Goal: Obtain resource: Download file/media

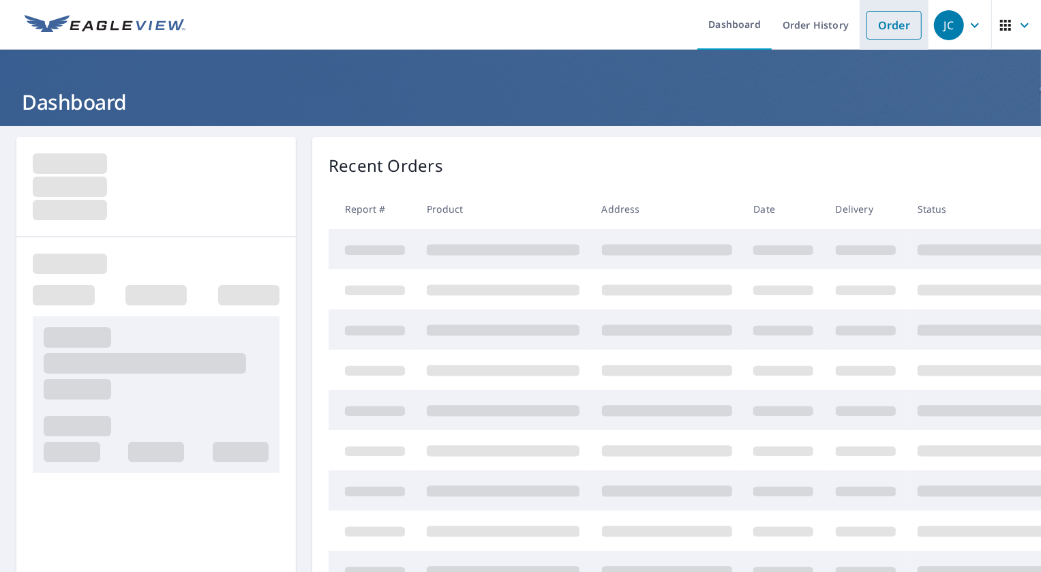
click at [886, 22] on link "Order" at bounding box center [893, 25] width 55 height 29
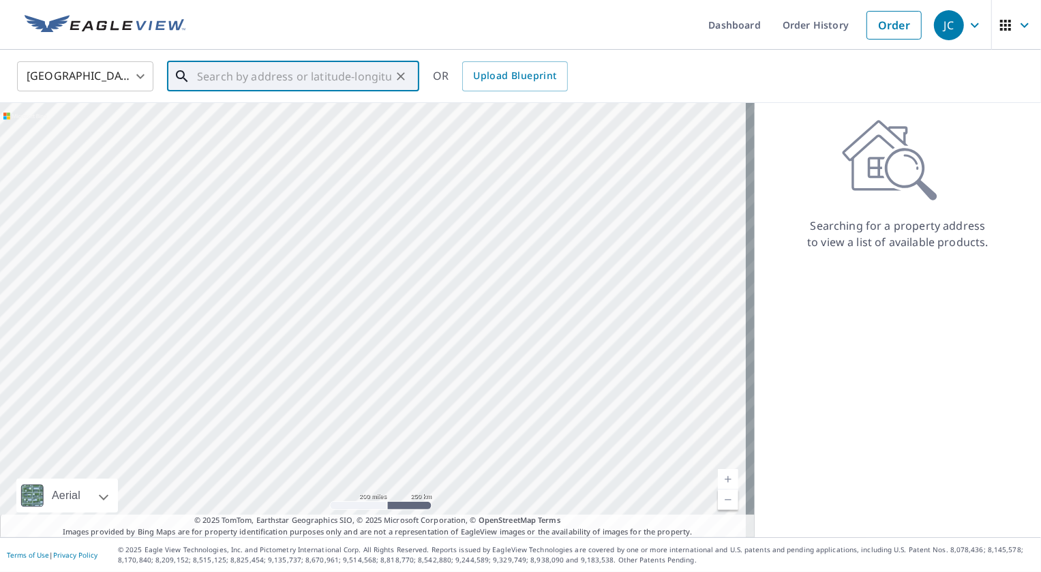
click at [230, 82] on input "text" at bounding box center [294, 76] width 194 height 38
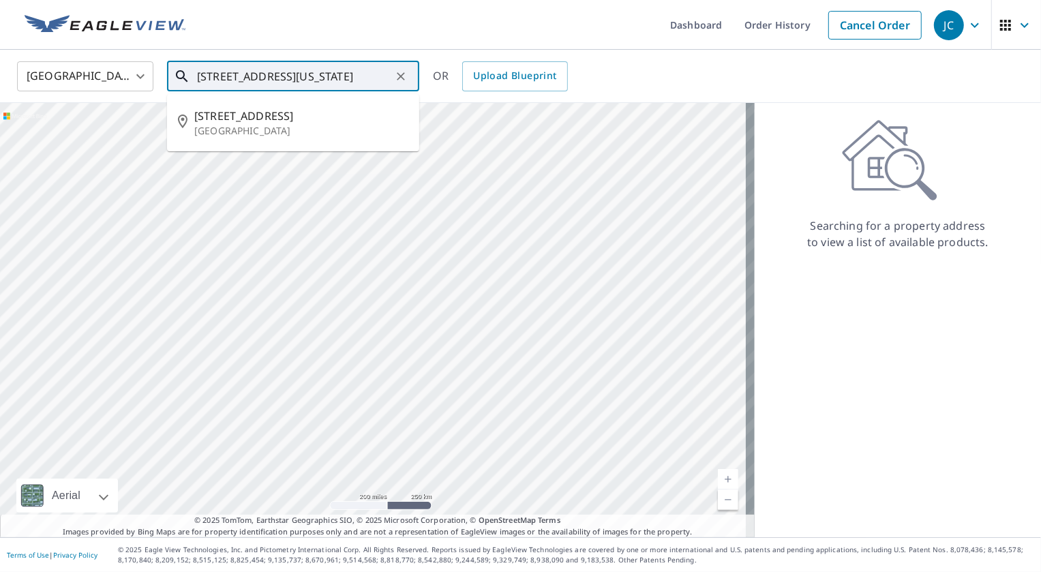
scroll to position [0, 18]
type input "[STREET_ADDRESS][US_STATE]"
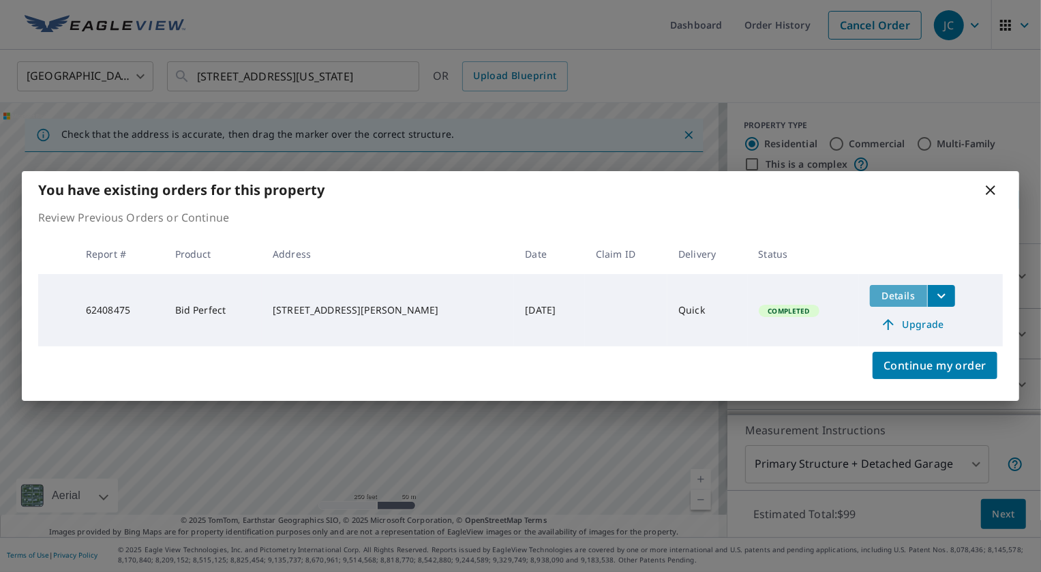
click at [901, 297] on span "Details" at bounding box center [898, 295] width 41 height 13
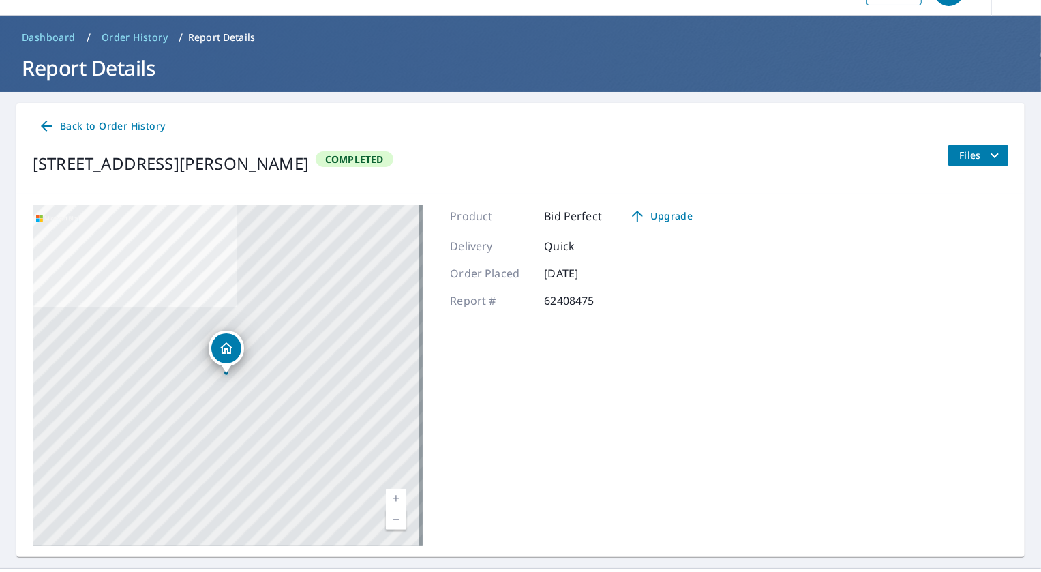
scroll to position [64, 0]
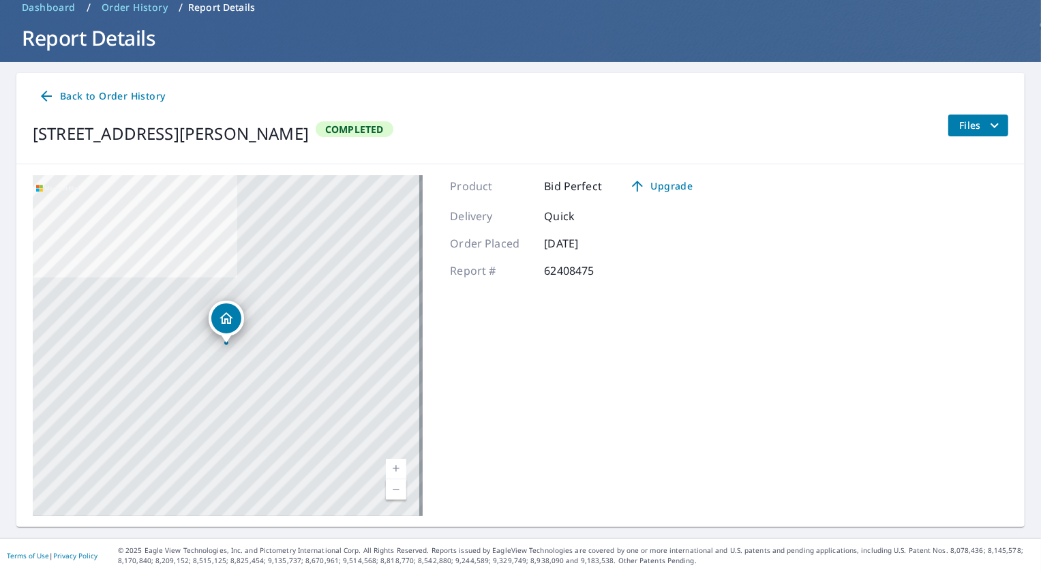
click at [990, 123] on icon "filesDropdownBtn-62408475" at bounding box center [994, 125] width 8 height 5
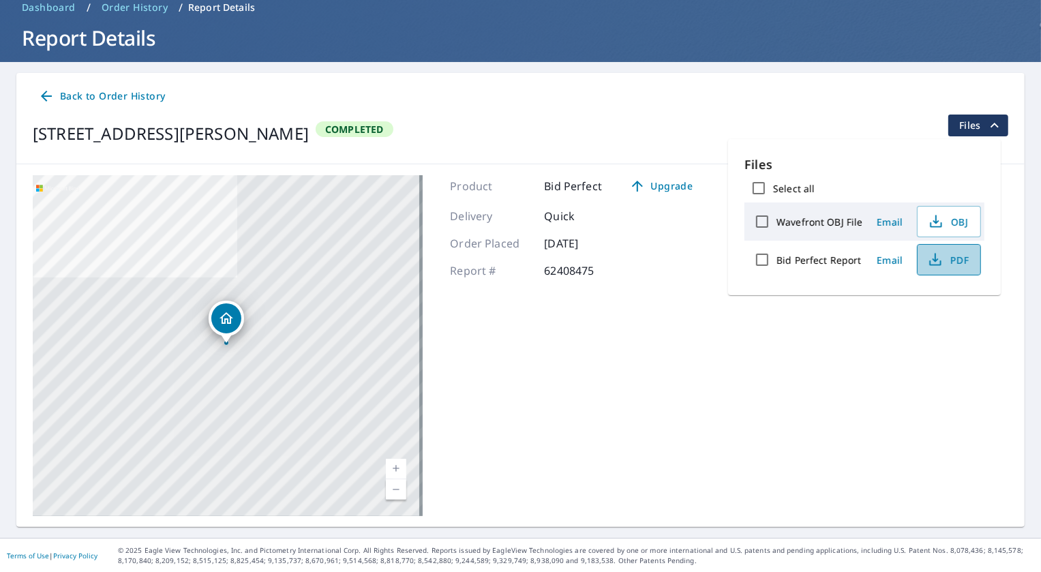
click at [955, 263] on span "PDF" at bounding box center [948, 260] width 44 height 16
